Goal: Transaction & Acquisition: Purchase product/service

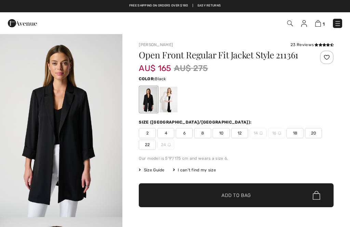
checkbox input "true"
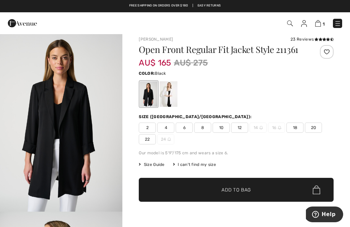
click at [239, 127] on span "12" at bounding box center [239, 128] width 17 height 10
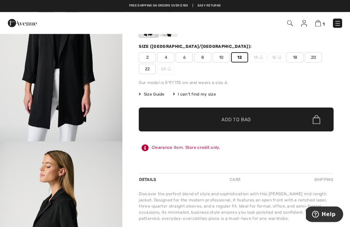
scroll to position [76, 0]
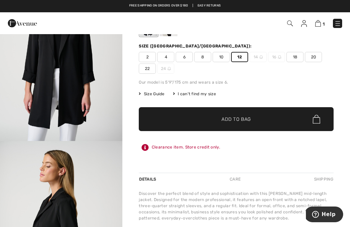
click at [222, 55] on span "10" at bounding box center [221, 57] width 17 height 10
click at [235, 120] on span "Add to Bag" at bounding box center [236, 119] width 29 height 7
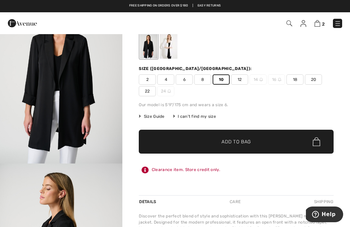
scroll to position [0, 0]
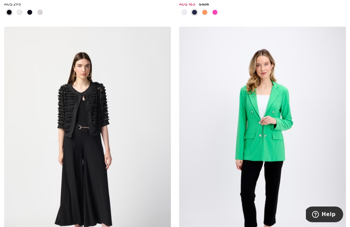
scroll to position [2149, 0]
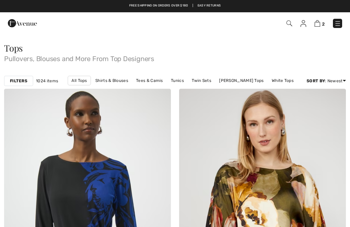
checkbox input "true"
click at [237, 83] on link "[PERSON_NAME] Tops" at bounding box center [241, 80] width 51 height 9
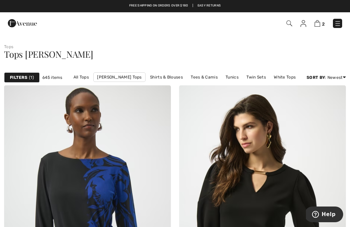
click at [231, 77] on link "Tunics" at bounding box center [232, 77] width 20 height 9
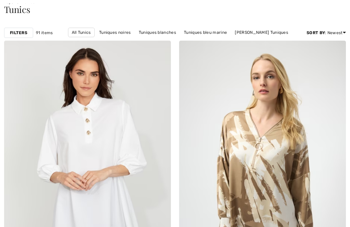
checkbox input "true"
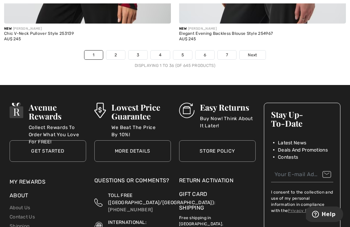
scroll to position [5282, 0]
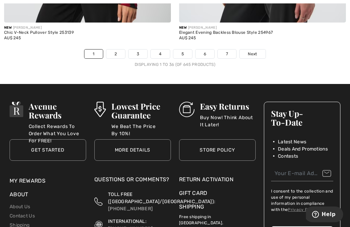
click at [113, 50] on link "2" at bounding box center [115, 54] width 19 height 9
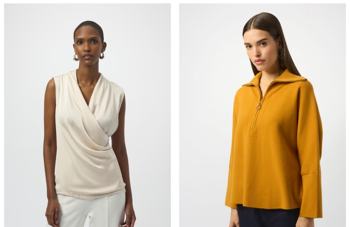
checkbox input "true"
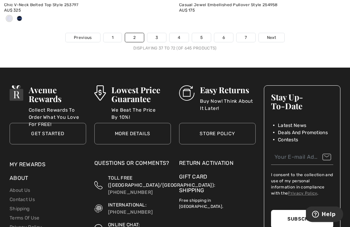
scroll to position [5333, 0]
click at [148, 33] on link "3" at bounding box center [156, 37] width 19 height 9
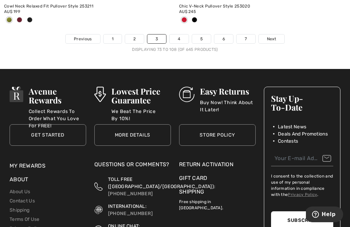
scroll to position [5298, 0]
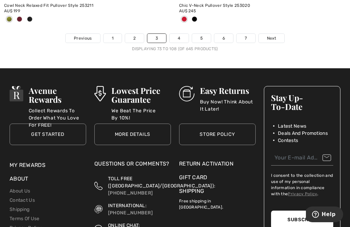
click at [277, 34] on link "Next" at bounding box center [272, 38] width 26 height 9
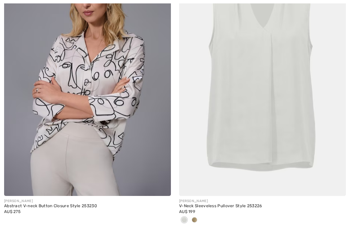
checkbox input "true"
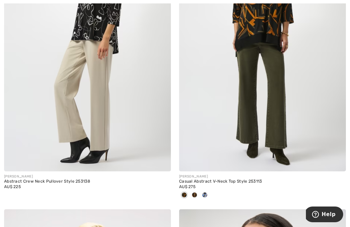
scroll to position [742, 0]
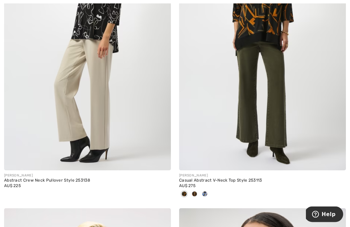
click at [192, 182] on div "Casual Abstract V-Neck Top Style 253113" at bounding box center [262, 181] width 167 height 5
click at [196, 181] on div "Casual Abstract V-Neck Top Style 253113" at bounding box center [262, 181] width 167 height 5
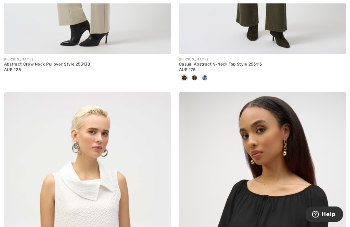
scroll to position [860, 0]
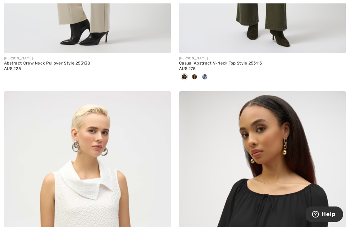
click at [200, 67] on div "AU$ 275" at bounding box center [262, 69] width 167 height 6
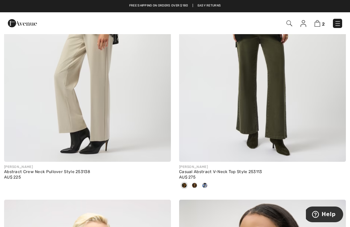
scroll to position [751, 0]
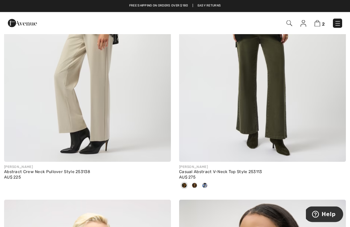
click at [274, 83] on img at bounding box center [262, 37] width 167 height 250
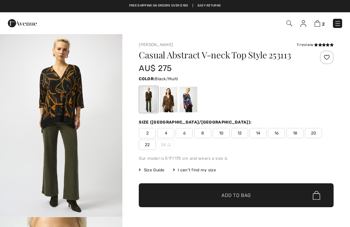
checkbox input "true"
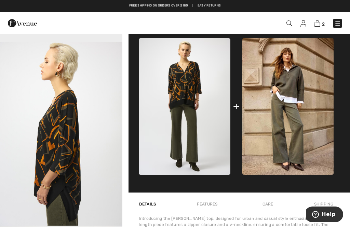
scroll to position [238, 0]
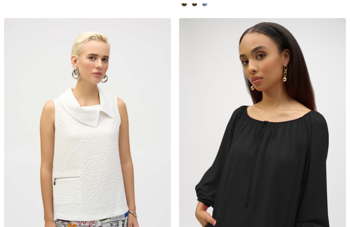
checkbox input "true"
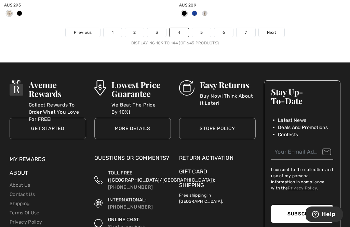
scroll to position [5283, 0]
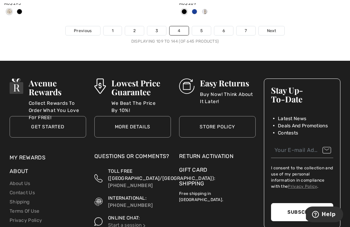
click at [274, 28] on span "Next" at bounding box center [271, 31] width 9 height 6
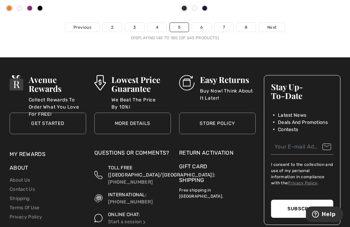
scroll to position [5253, 0]
click at [271, 24] on span "Next" at bounding box center [271, 27] width 9 height 6
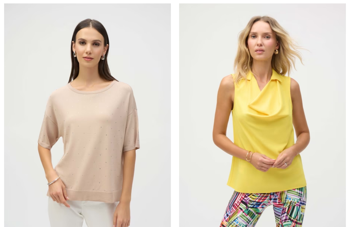
checkbox input "true"
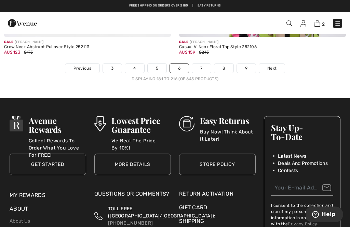
scroll to position [5292, 0]
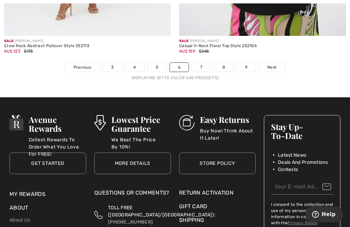
click at [276, 64] on span "Next" at bounding box center [271, 67] width 9 height 6
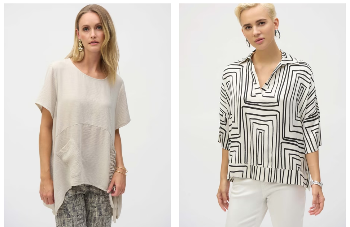
checkbox input "true"
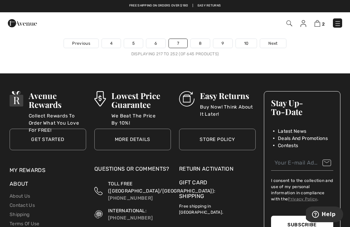
scroll to position [5327, 0]
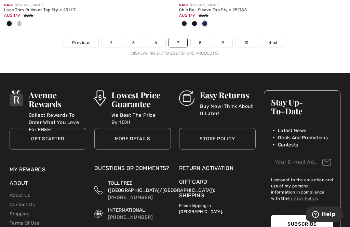
click at [273, 40] on span "Next" at bounding box center [272, 43] width 9 height 6
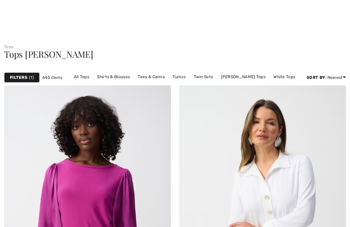
checkbox input "true"
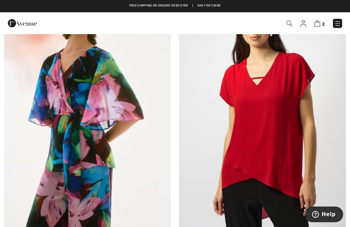
scroll to position [4756, 0]
